Goal: Task Accomplishment & Management: Use online tool/utility

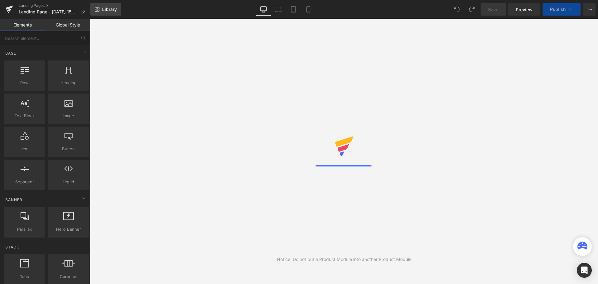
click at [110, 10] on span "Library" at bounding box center [109, 10] width 15 height 6
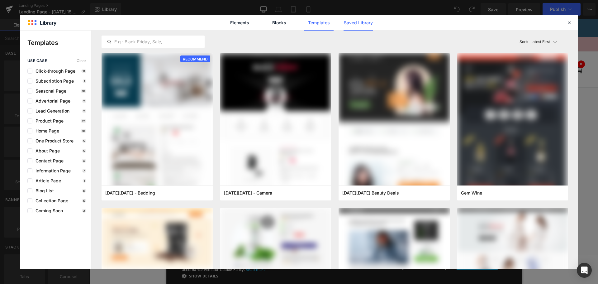
drag, startPoint x: 342, startPoint y: 28, endPoint x: 347, endPoint y: 26, distance: 5.3
click at [0, 0] on div "Elements Blocks Templates Saved Library" at bounding box center [0, 0] width 0 height 0
click at [0, 0] on link "Saved Library" at bounding box center [0, 0] width 0 height 0
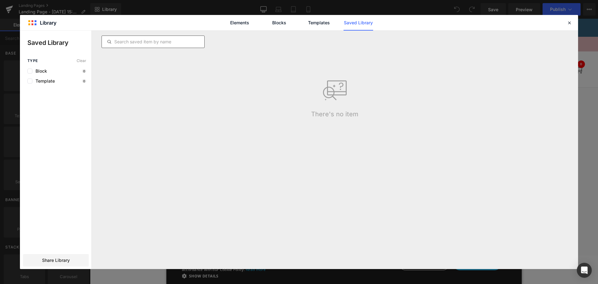
click at [168, 40] on input "text" at bounding box center [153, 41] width 102 height 7
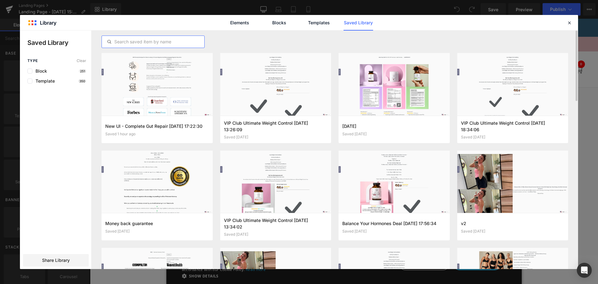
paste input "Hormone Harmony: Balance &amp; V 2025-09-03 15:27:28 final"
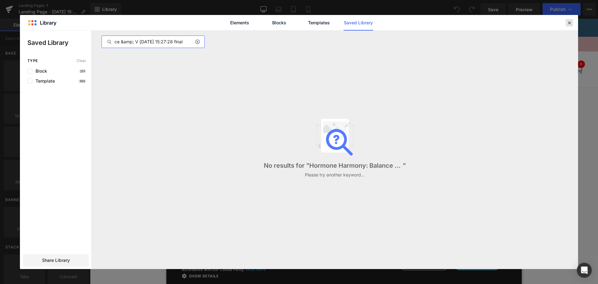
type input "Hormone Harmony: Balance &amp; V 2025-09-03 15:27:28 final"
click at [569, 22] on icon at bounding box center [570, 23] width 6 height 6
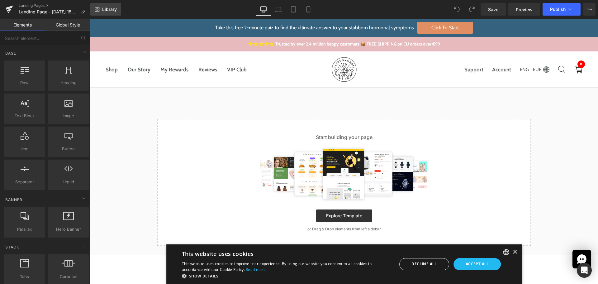
click at [106, 8] on span "Library" at bounding box center [109, 10] width 15 height 6
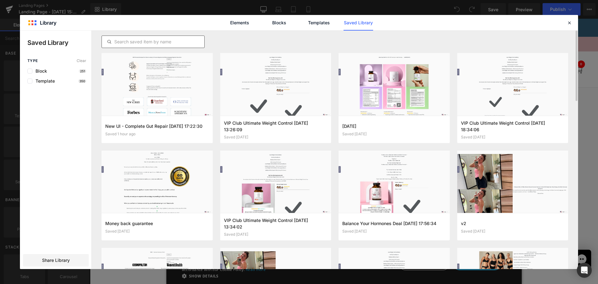
click at [145, 44] on input "text" at bounding box center [153, 41] width 102 height 7
paste input "happy-mammoth"
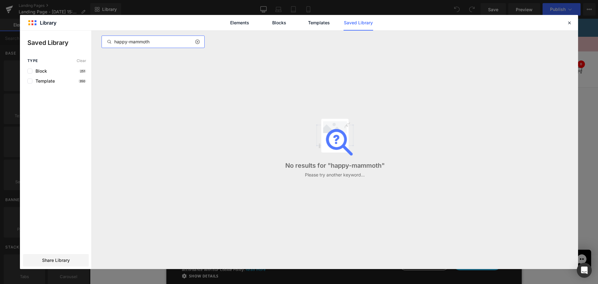
type input "happy-mammoth"
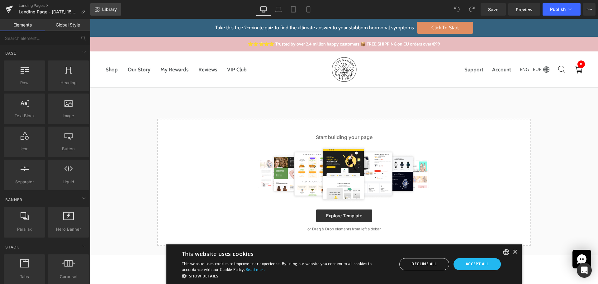
click at [107, 10] on span "Library" at bounding box center [109, 10] width 15 height 6
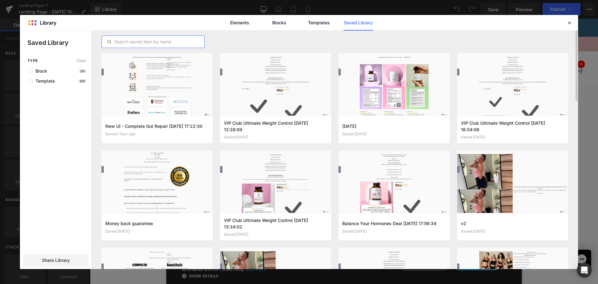
click at [168, 38] on input "text" at bounding box center [153, 41] width 102 height 7
paste input "happy-mammoth-eu.myshopify.com"
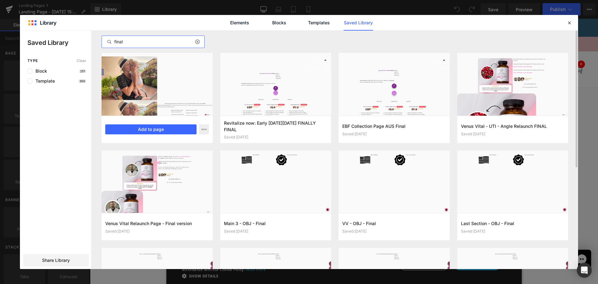
type input "final"
click at [177, 110] on div at bounding box center [157, 84] width 111 height 63
click at [183, 131] on button "Add to page" at bounding box center [150, 129] width 91 height 10
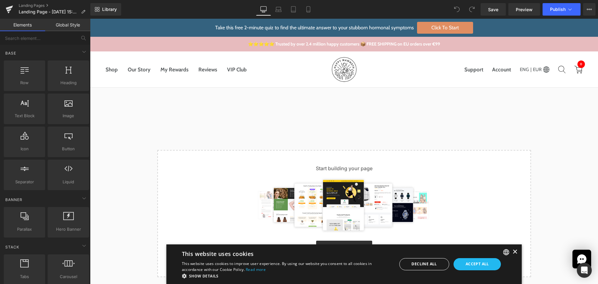
click at [512, 252] on div "×" at bounding box center [514, 252] width 5 height 5
click at [511, 252] on div "Explore Template" at bounding box center [344, 246] width 354 height 12
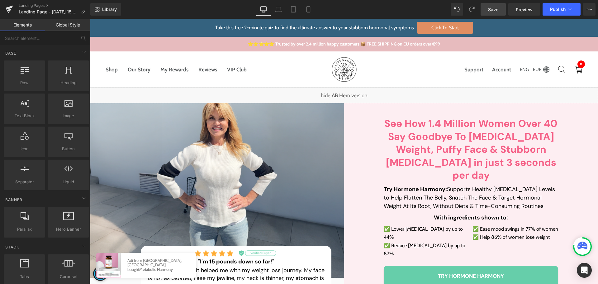
click at [502, 10] on link "Save" at bounding box center [493, 9] width 25 height 12
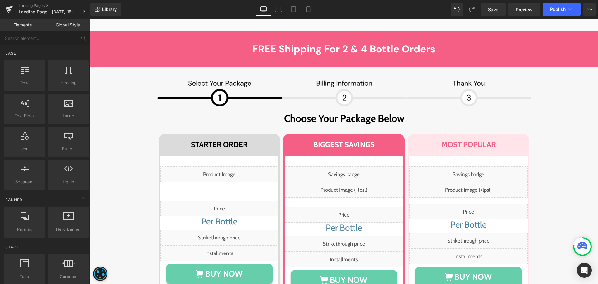
scroll to position [4264, 0]
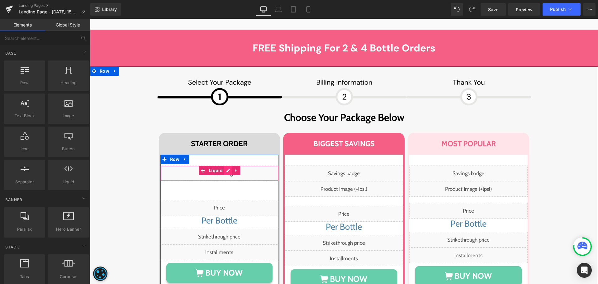
click at [223, 165] on div "Liquid" at bounding box center [219, 173] width 118 height 16
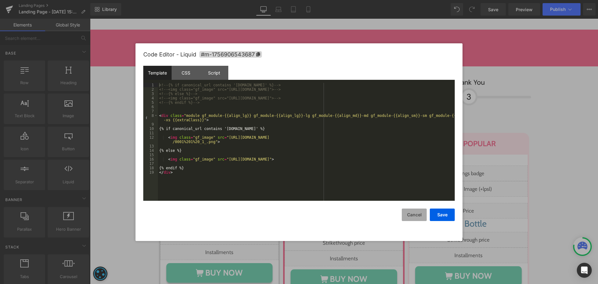
click at [417, 217] on button "Cancel" at bounding box center [414, 214] width 25 height 12
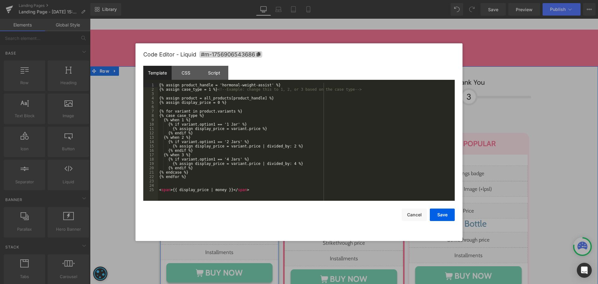
click at [235, 200] on div "Liquid" at bounding box center [219, 208] width 118 height 16
drag, startPoint x: 410, startPoint y: 213, endPoint x: 249, endPoint y: 109, distance: 191.7
click at [410, 213] on button "Cancel" at bounding box center [414, 214] width 25 height 12
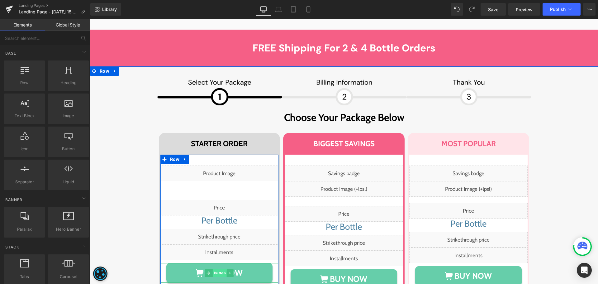
click at [220, 269] on span "Button" at bounding box center [220, 272] width 14 height 7
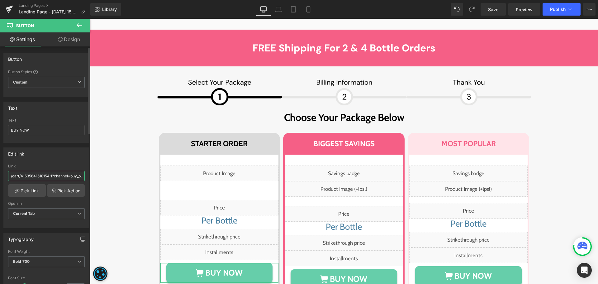
click at [30, 175] on input "/cart/41535641518154:1?channel=buy_button" at bounding box center [46, 176] width 77 height 10
paste input "cart/44769050984619"
type input "/cart/44769050984619:1?channel=buy_button"
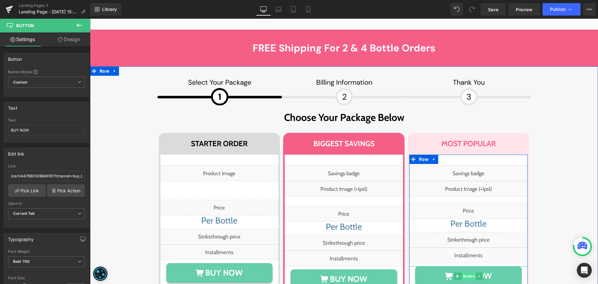
click at [467, 272] on span "Button" at bounding box center [469, 275] width 14 height 7
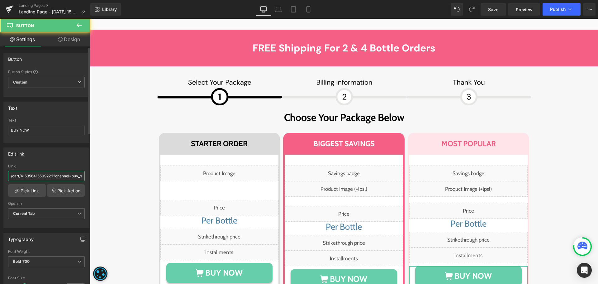
click at [42, 176] on input "/cart/41535641550922:1?channel=buy_button" at bounding box center [46, 176] width 77 height 10
paste input "4769051017387"
type input "/cart/44769051017387:1?channel=buy_button"
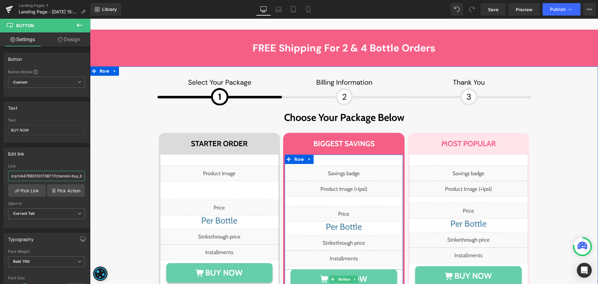
drag, startPoint x: 339, startPoint y: 173, endPoint x: 135, endPoint y: 190, distance: 205.0
click at [339, 275] on span "Button" at bounding box center [344, 278] width 14 height 7
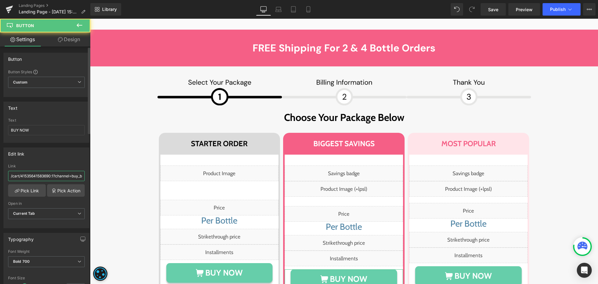
click at [45, 175] on input "/cart/41535641583690:1?channel=buy_button" at bounding box center [46, 176] width 77 height 10
paste input "4769051050155"
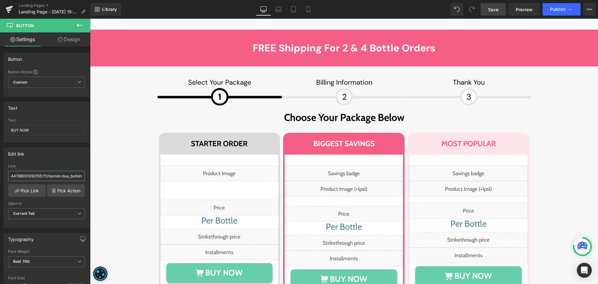
type input "/cart/44769051050155:1?channel=buy_button"
click at [486, 9] on link "Save" at bounding box center [493, 9] width 25 height 12
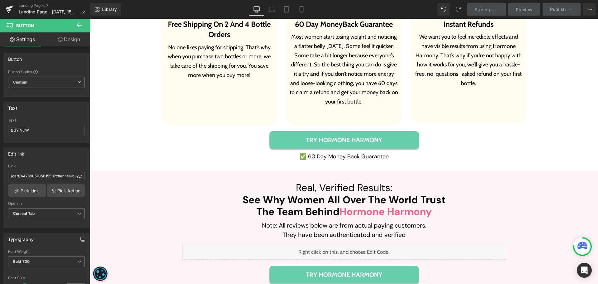
scroll to position [4824, 0]
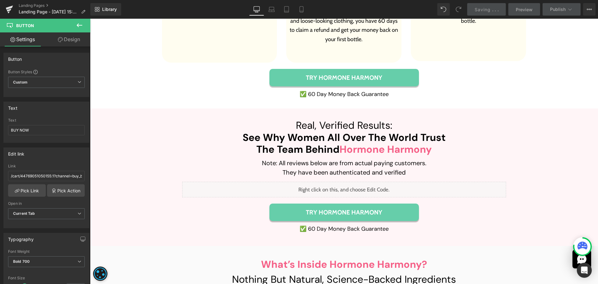
click at [345, 182] on div "Liquid" at bounding box center [344, 190] width 324 height 16
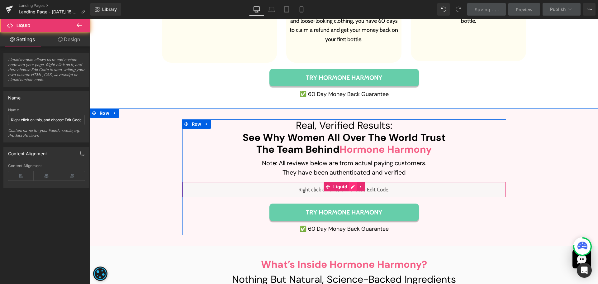
click at [347, 182] on div "Liquid" at bounding box center [344, 190] width 324 height 16
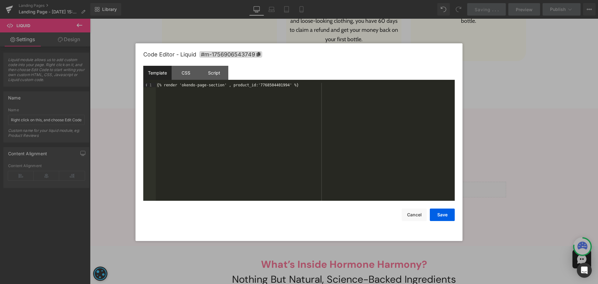
click at [273, 83] on div "{% render 'okendo-page-section' , product_id:'7768504401994' %}" at bounding box center [305, 146] width 299 height 126
click at [440, 216] on button "Save" at bounding box center [442, 214] width 25 height 12
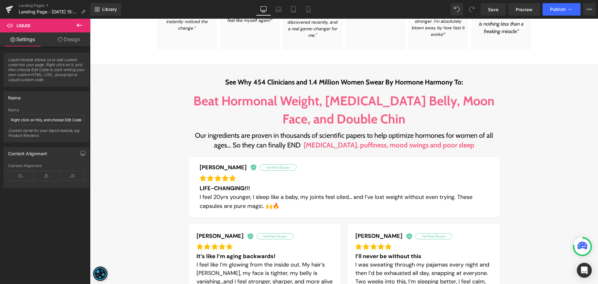
scroll to position [370, 0]
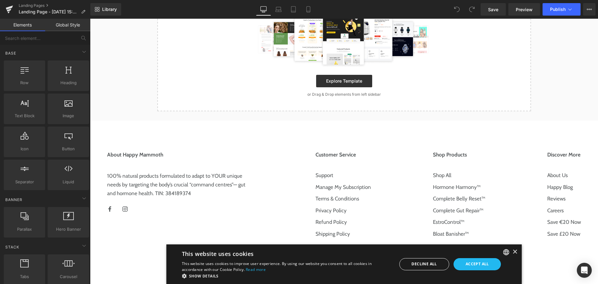
scroll to position [156, 0]
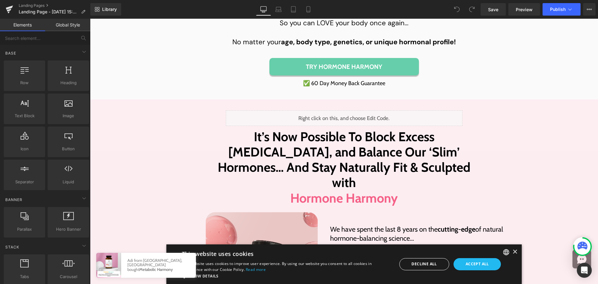
scroll to position [1775, 0]
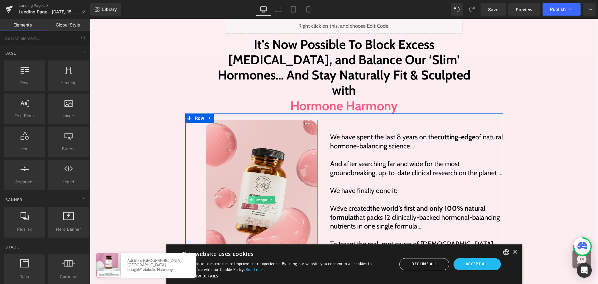
drag, startPoint x: 259, startPoint y: 133, endPoint x: 247, endPoint y: 132, distance: 11.6
click at [259, 196] on span "Image" at bounding box center [261, 199] width 13 height 7
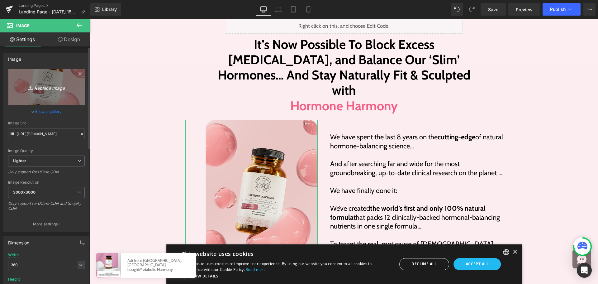
click at [45, 88] on icon "Replace Image" at bounding box center [46, 87] width 50 height 8
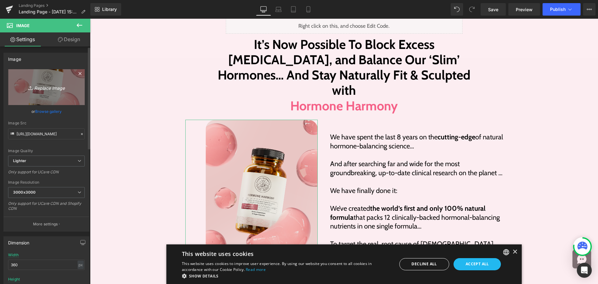
type input "C:\fakepath\Rectangle 2857 (3).png"
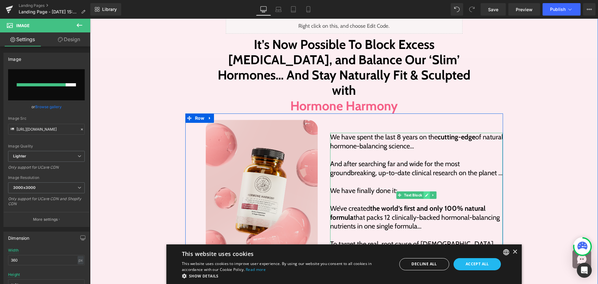
click at [424, 191] on link at bounding box center [427, 194] width 7 height 7
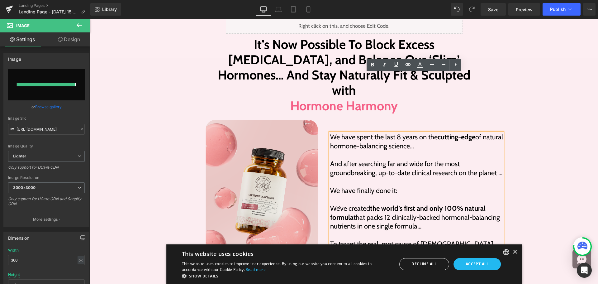
click at [413, 195] on p at bounding box center [416, 199] width 173 height 9
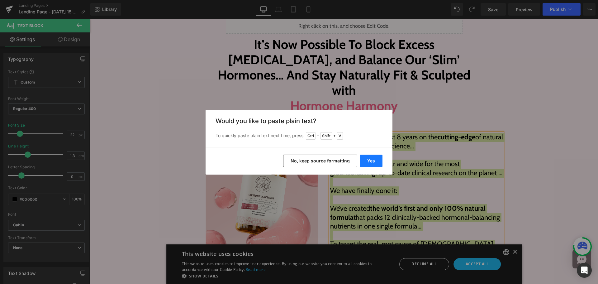
click at [374, 162] on button "Yes" at bounding box center [371, 160] width 23 height 12
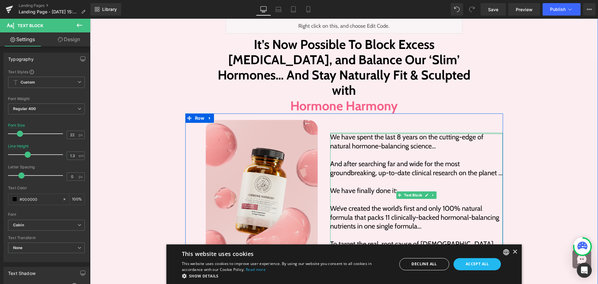
click at [437, 133] on p "We have spent the last 8 years on the cutting-edge of natural hormone-balancing…" at bounding box center [416, 142] width 173 height 18
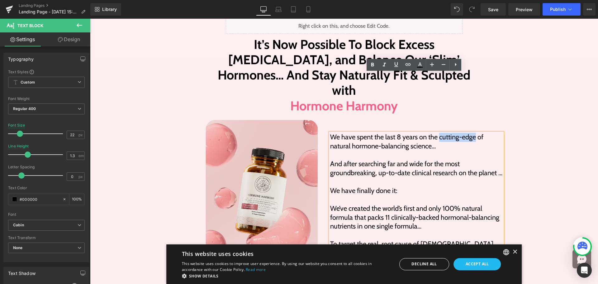
drag, startPoint x: 437, startPoint y: 76, endPoint x: 474, endPoint y: 75, distance: 37.1
click at [474, 133] on p "We have spent the last 8 years on the cutting-edge of natural hormone-balancing…" at bounding box center [416, 142] width 173 height 18
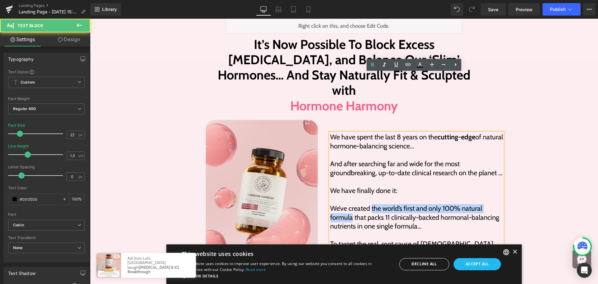
drag, startPoint x: 369, startPoint y: 147, endPoint x: 349, endPoint y: 158, distance: 22.4
click at [349, 204] on p "We’ve created the world’s first and only 100% natural formula that packs 11 cli…" at bounding box center [416, 217] width 173 height 27
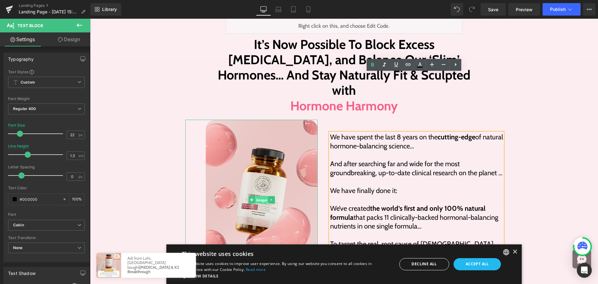
click at [255, 196] on span "Image" at bounding box center [261, 199] width 13 height 7
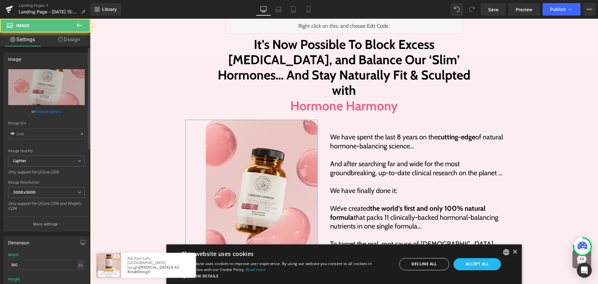
click at [41, 112] on link "Browse gallery" at bounding box center [48, 111] width 26 height 11
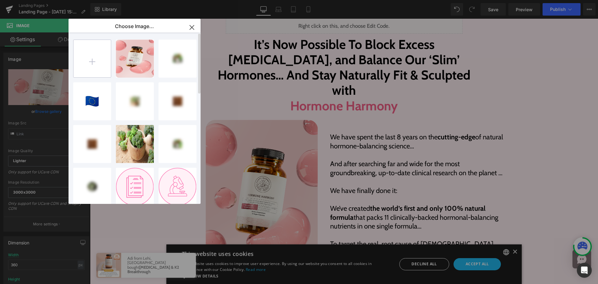
click at [98, 57] on input "file" at bounding box center [92, 58] width 37 height 37
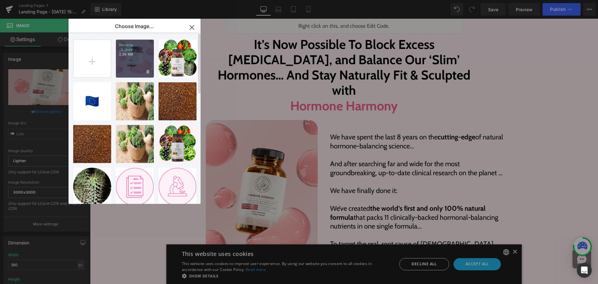
click at [132, 63] on div "Rectang... _3_.png 2.39 MB" at bounding box center [135, 59] width 38 height 38
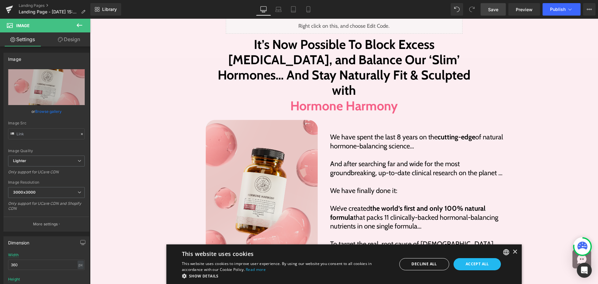
click at [491, 14] on link "Save" at bounding box center [493, 9] width 25 height 12
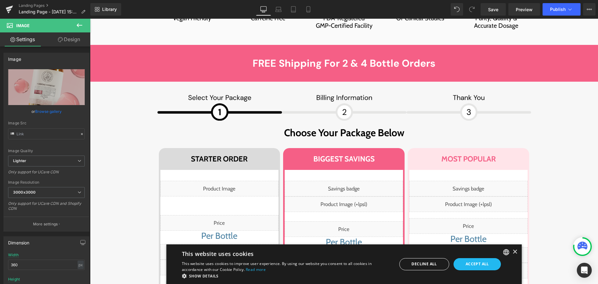
scroll to position [4264, 0]
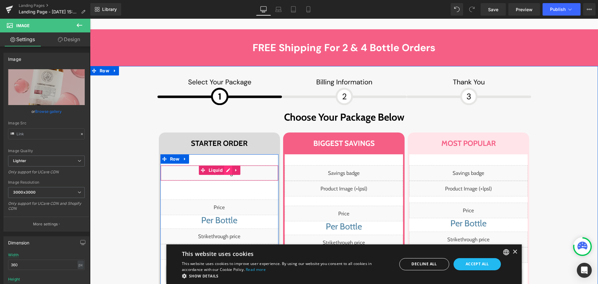
click at [221, 165] on span "Liquid" at bounding box center [215, 169] width 17 height 9
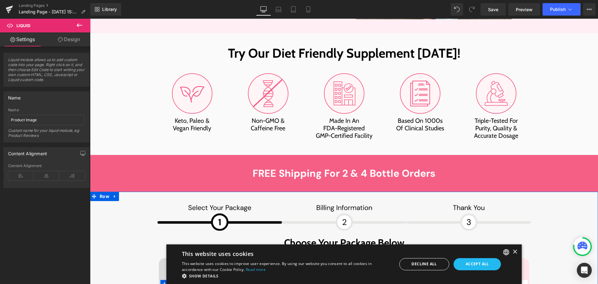
scroll to position [4108, 0]
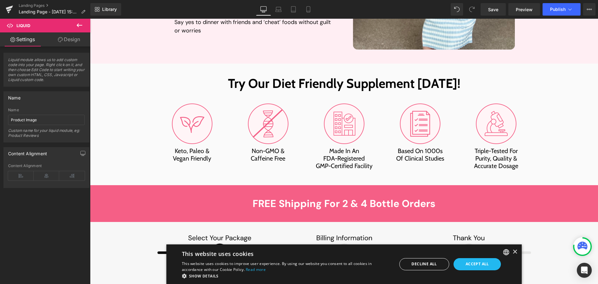
click at [77, 23] on icon at bounding box center [79, 24] width 7 height 7
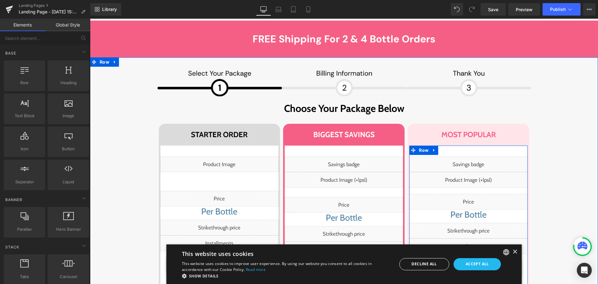
scroll to position [4233, 0]
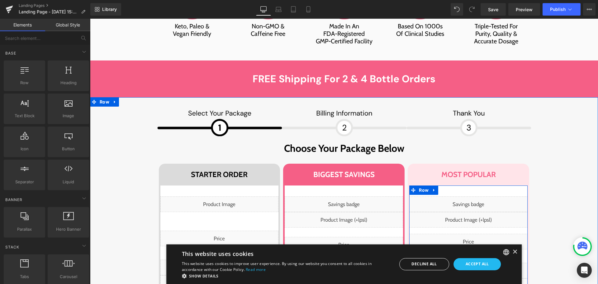
click at [481, 196] on div "Liquid" at bounding box center [468, 204] width 118 height 16
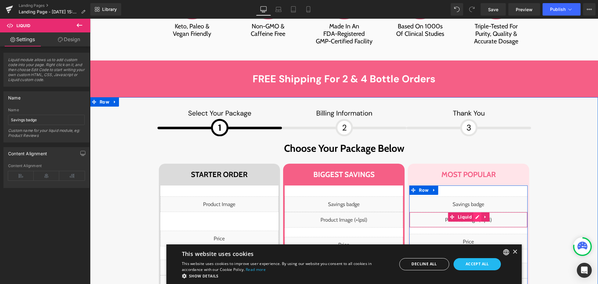
click at [476, 212] on div "Liquid" at bounding box center [468, 220] width 118 height 16
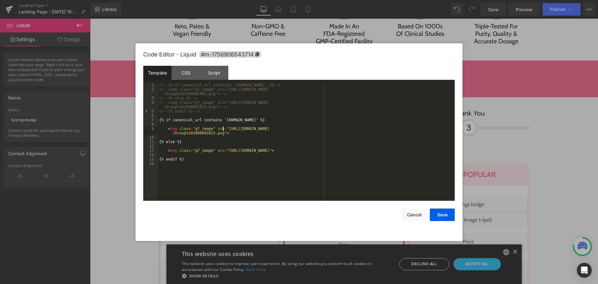
click at [223, 129] on div "<!-- {% if canonical_url contains 'ca.happymammoth.com' %} --> <!-- <img class=…" at bounding box center [306, 146] width 297 height 126
drag, startPoint x: 223, startPoint y: 150, endPoint x: 408, endPoint y: 151, distance: 185.3
click at [408, 151] on div "<!-- {% if canonical_url contains 'ca.happymammoth.com' %} --> <!-- <img class=…" at bounding box center [306, 146] width 297 height 126
click at [444, 214] on button "Save" at bounding box center [442, 214] width 25 height 12
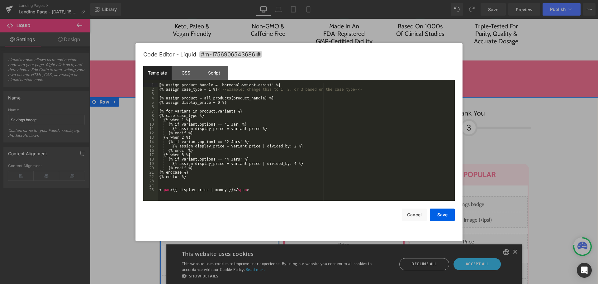
click at [234, 231] on div "Liquid" at bounding box center [219, 239] width 118 height 16
click at [413, 216] on button "Cancel" at bounding box center [414, 214] width 25 height 12
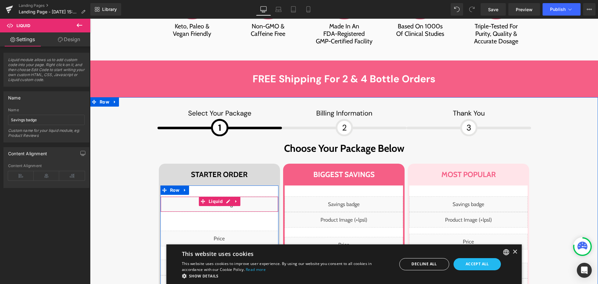
click at [226, 196] on div "Liquid" at bounding box center [219, 204] width 118 height 16
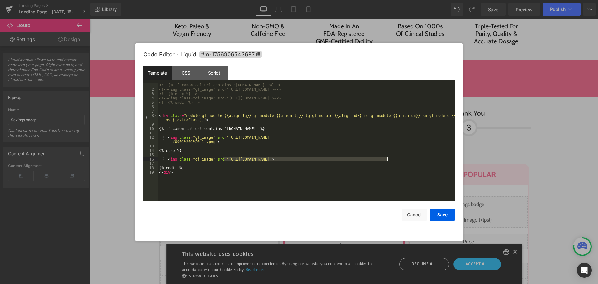
drag, startPoint x: 223, startPoint y: 159, endPoint x: 388, endPoint y: 159, distance: 164.8
click at [388, 159] on div "<!-- {% if canonical_url contains 'ca.happymammoth.com' %} --> <!-- <img class=…" at bounding box center [306, 146] width 297 height 126
click at [441, 217] on button "Save" at bounding box center [442, 214] width 25 height 12
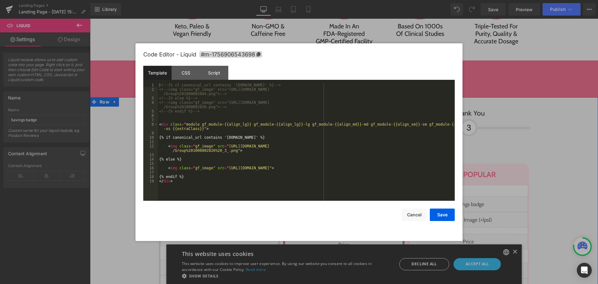
click at [350, 212] on div "Liquid" at bounding box center [344, 220] width 118 height 16
drag, startPoint x: 223, startPoint y: 169, endPoint x: 404, endPoint y: 168, distance: 181.0
click at [404, 168] on div "<!-- {% if canonical_url contains 'ca.happymammoth.com' %} --> <!-- <img class=…" at bounding box center [306, 146] width 297 height 126
click at [444, 215] on button "Save" at bounding box center [442, 214] width 25 height 12
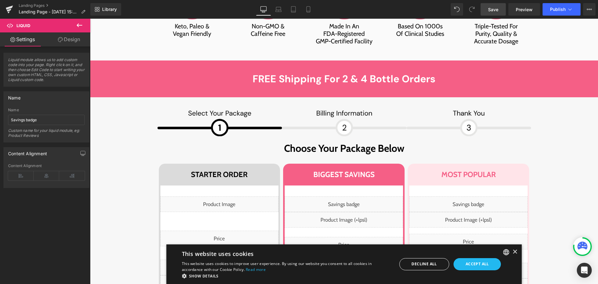
click at [493, 9] on span "Save" at bounding box center [493, 9] width 10 height 7
click at [510, 254] on div "English German French ×" at bounding box center [510, 252] width 14 height 6
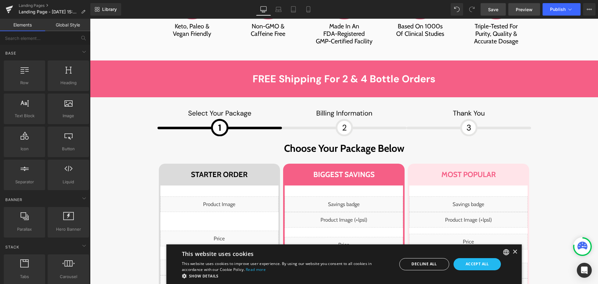
click at [529, 12] on span "Preview" at bounding box center [524, 9] width 17 height 7
click at [526, 9] on span "Preview" at bounding box center [524, 9] width 17 height 7
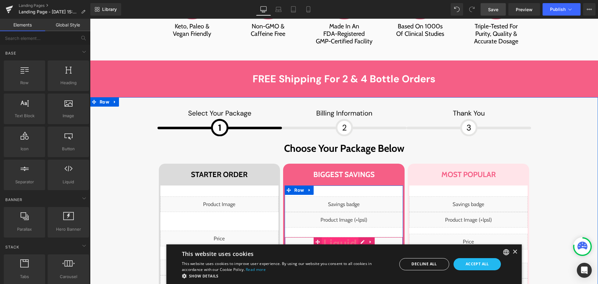
scroll to position [4264, 0]
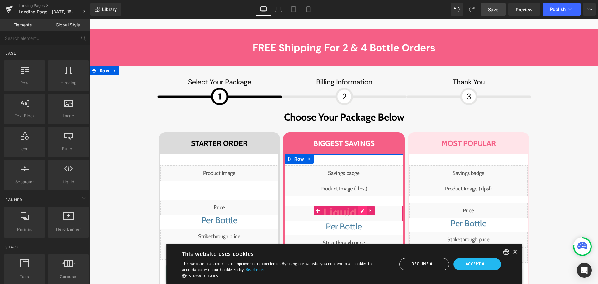
click at [357, 206] on div "Liquid" at bounding box center [344, 214] width 118 height 16
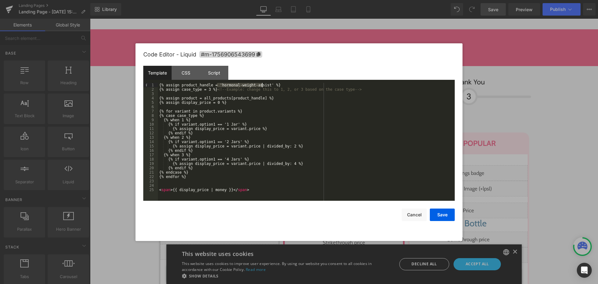
drag, startPoint x: 216, startPoint y: 85, endPoint x: 261, endPoint y: 85, distance: 45.2
click at [261, 85] on div "{% assign product_handle = 'hormonal-weight-assist' %} {% assign case_type = 3 …" at bounding box center [306, 146] width 297 height 126
click at [441, 216] on button "Save" at bounding box center [442, 214] width 25 height 12
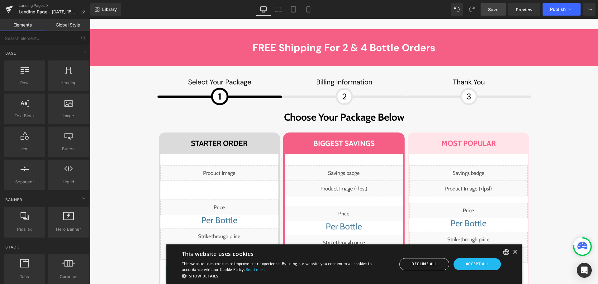
click at [490, 12] on span "Save" at bounding box center [493, 9] width 10 height 7
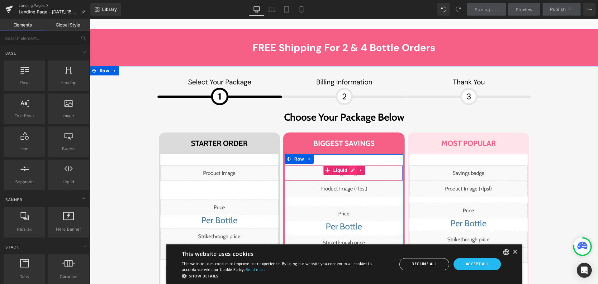
click at [352, 165] on div "Liquid" at bounding box center [344, 173] width 118 height 16
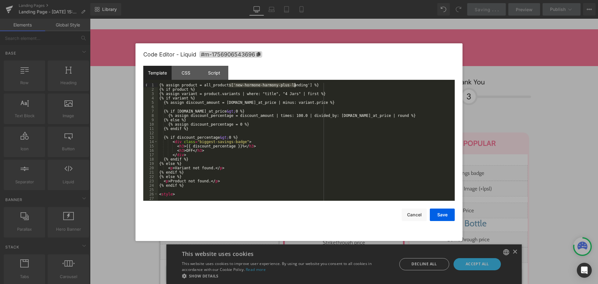
drag, startPoint x: 229, startPoint y: 84, endPoint x: 295, endPoint y: 83, distance: 66.0
click at [295, 83] on div "{% assign product = all_products['new-hormone-harmony-plus-landing'] %} {% if p…" at bounding box center [305, 146] width 294 height 126
click at [446, 216] on button "Save" at bounding box center [442, 214] width 25 height 12
click at [475, 165] on div "Liquid" at bounding box center [468, 173] width 118 height 16
drag, startPoint x: 229, startPoint y: 85, endPoint x: 294, endPoint y: 84, distance: 65.1
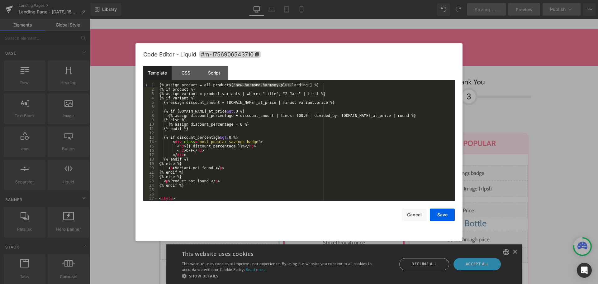
click at [294, 84] on div "{% assign product = all_products['new-hormone-harmony-plus-landing'] %} {% if p…" at bounding box center [305, 146] width 294 height 126
click at [437, 214] on button "Save" at bounding box center [442, 214] width 25 height 12
